Goal: Information Seeking & Learning: Stay updated

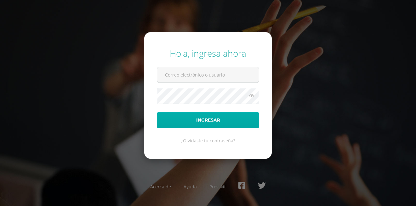
type input "[EMAIL_ADDRESS][PERSON_NAME][DOMAIN_NAME]"
click at [207, 121] on button "Ingresar" at bounding box center [208, 120] width 102 height 16
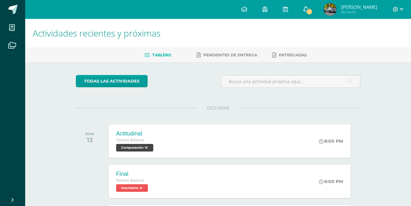
click at [313, 5] on link "2" at bounding box center [306, 9] width 20 height 19
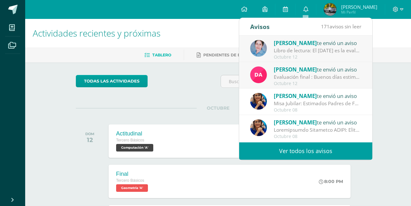
click at [311, 49] on div "Libro de lectura: El [DATE] es la evaluación final de lectura, no se les olvide…" at bounding box center [317, 50] width 87 height 7
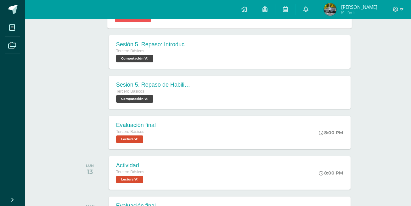
scroll to position [126, 0]
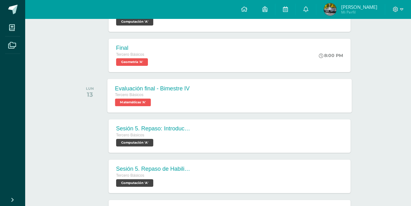
click at [198, 99] on div "Evaluación final - Bimestre IV Tercero Básicos Matemáticas 'A' Evaluación final…" at bounding box center [229, 96] width 245 height 34
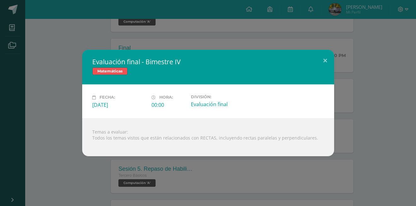
click at [376, 107] on div "Evaluación final - Bimestre IV Matemáticas Fecha: Lunes 13 de Octubre Hora: 00:…" at bounding box center [208, 103] width 411 height 106
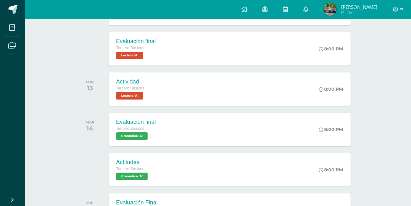
scroll to position [350, 0]
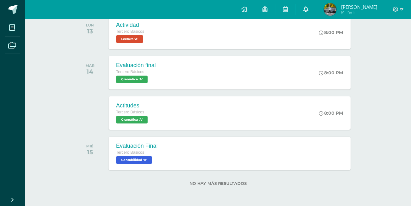
click at [304, 10] on icon at bounding box center [305, 9] width 5 height 6
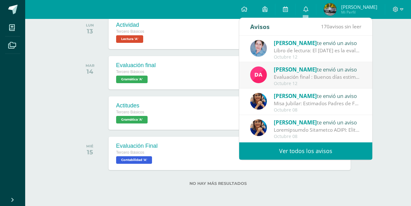
scroll to position [42, 0]
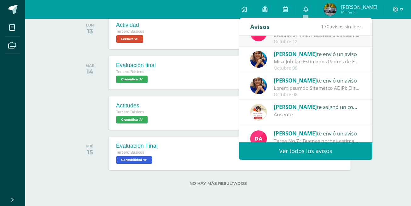
click at [296, 145] on link "Ver todos los avisos" at bounding box center [305, 150] width 133 height 17
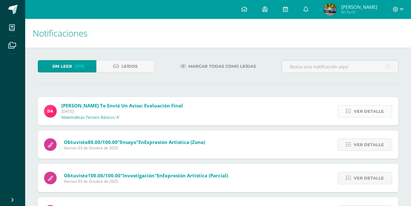
click at [349, 114] on icon at bounding box center [348, 111] width 5 height 5
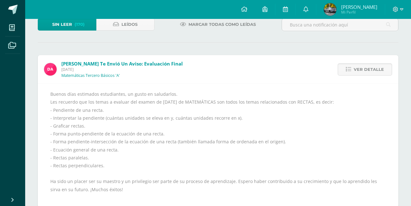
scroll to position [84, 0]
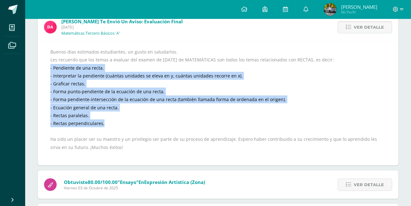
drag, startPoint x: 104, startPoint y: 124, endPoint x: 49, endPoint y: 68, distance: 78.6
click at [49, 68] on div "Buenos días estimados estudiantes, un gusto en saludarlos. Les recuerdo que los…" at bounding box center [218, 103] width 361 height 124
copy div "- Pendiente de una recta. - Interpretar la pendiente (cuántas unidades se eleva…"
